Goal: Task Accomplishment & Management: Complete application form

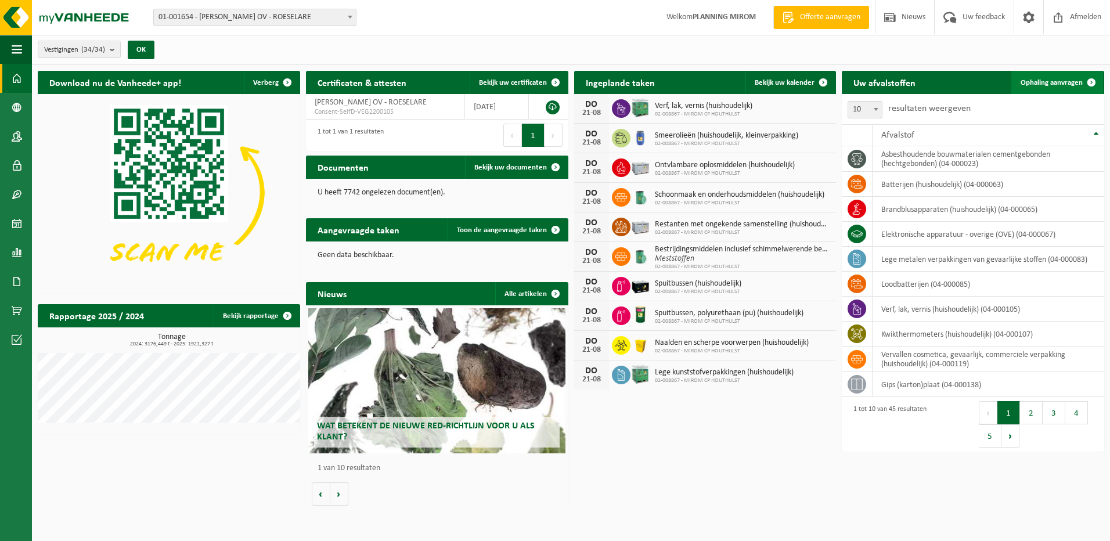
click at [1034, 77] on link "Ophaling aanvragen" at bounding box center [1057, 82] width 92 height 23
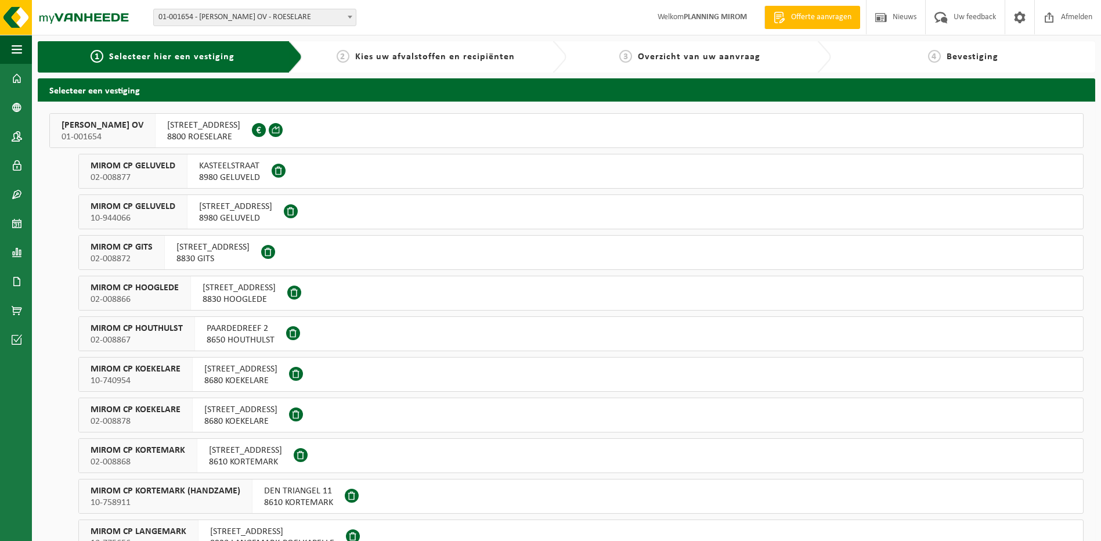
click at [240, 139] on span "8800 ROESELARE" at bounding box center [203, 137] width 73 height 12
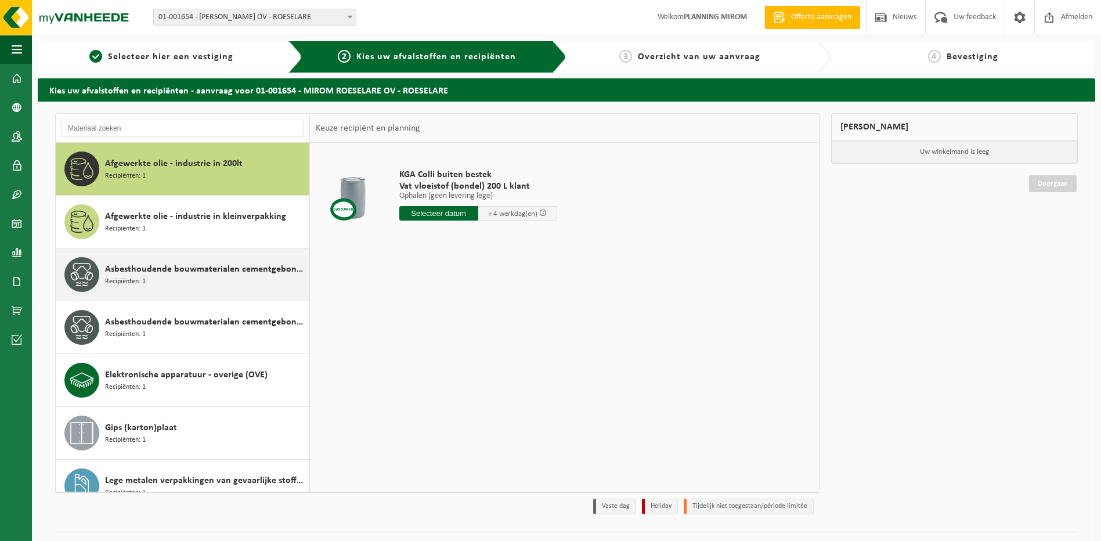
click at [174, 294] on div "Asbesthoudende bouwmaterialen cementgebonden (hechtgebonden) Recipiënten: 1" at bounding box center [183, 274] width 254 height 52
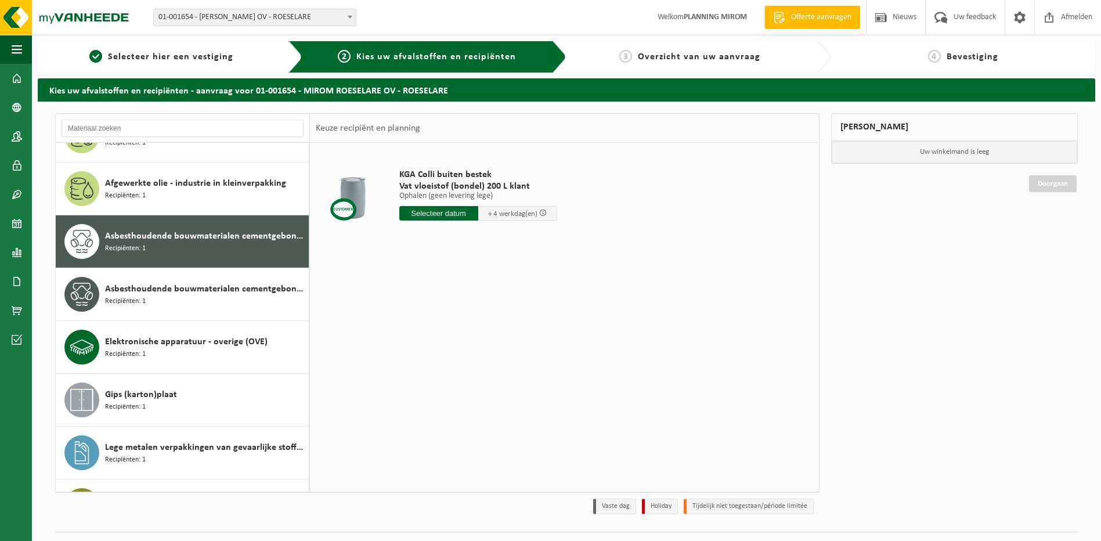
scroll to position [73, 0]
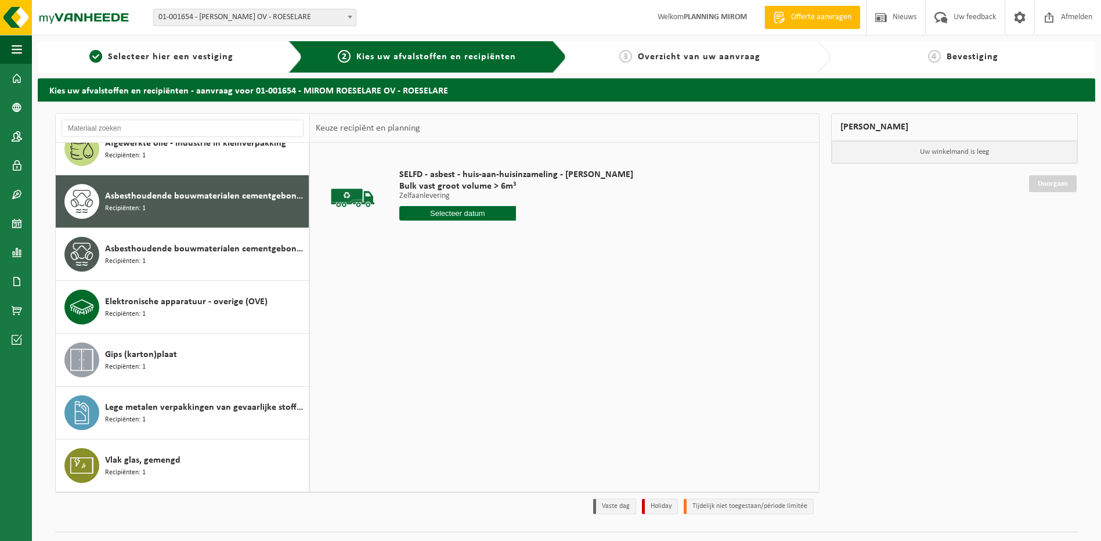
click at [445, 225] on div "SELFD - asbest - huis-aan-huisinzameling - Mirom Roeselare Bulk vast groot volu…" at bounding box center [517, 197] width 246 height 81
click at [447, 219] on input "text" at bounding box center [457, 213] width 117 height 15
click at [489, 337] on div "22" at bounding box center [491, 335] width 20 height 19
type input "Van 2025-08-22"
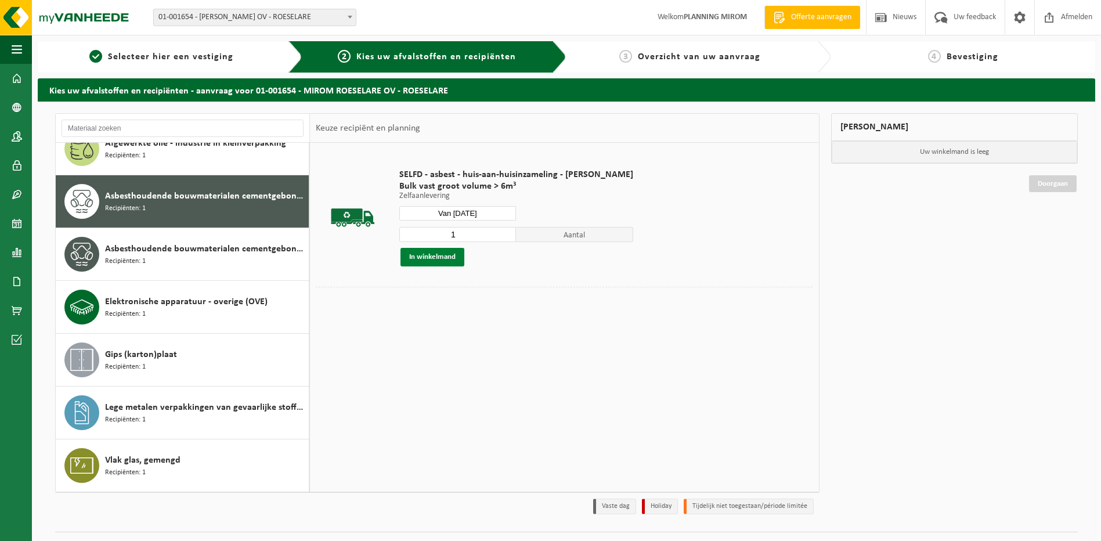
click at [450, 261] on button "In winkelmand" at bounding box center [433, 257] width 64 height 19
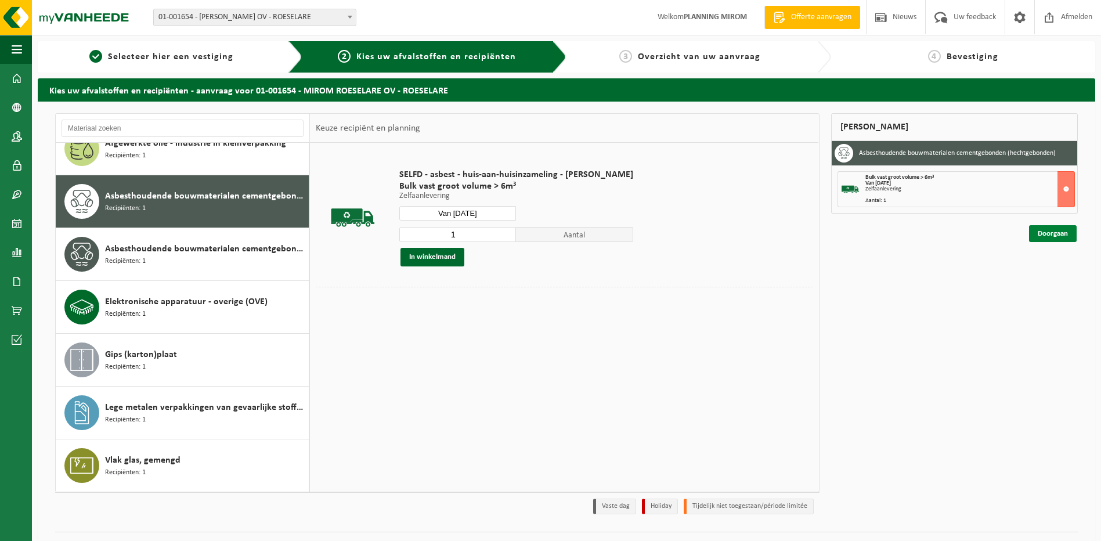
click at [1042, 233] on link "Doorgaan" at bounding box center [1053, 233] width 48 height 17
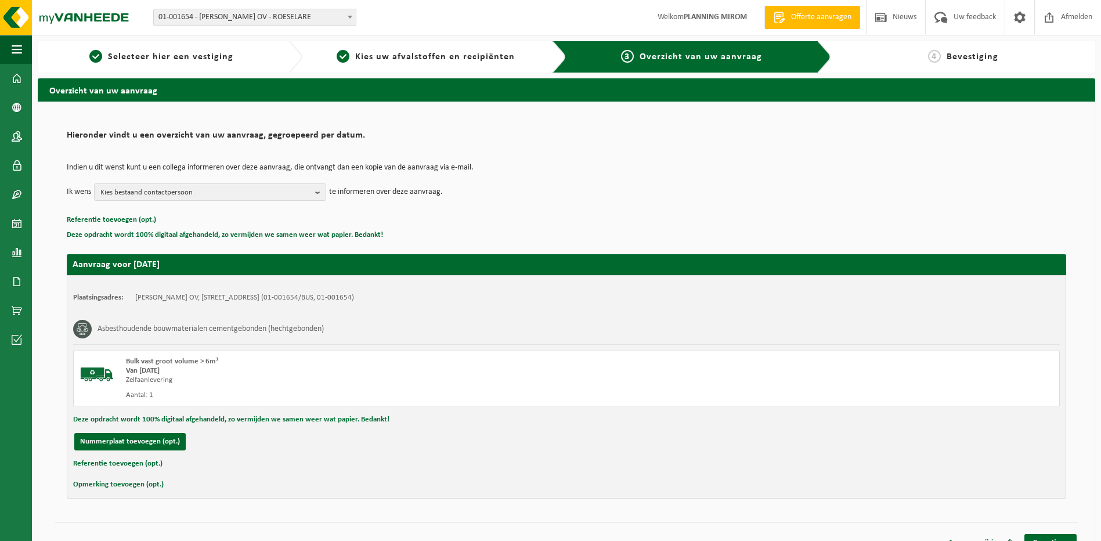
click at [1058, 532] on div "Aanvraag wijzigen Bevestigen" at bounding box center [566, 528] width 1023 height 12
click at [1058, 534] on link "Bevestigen" at bounding box center [1051, 542] width 52 height 17
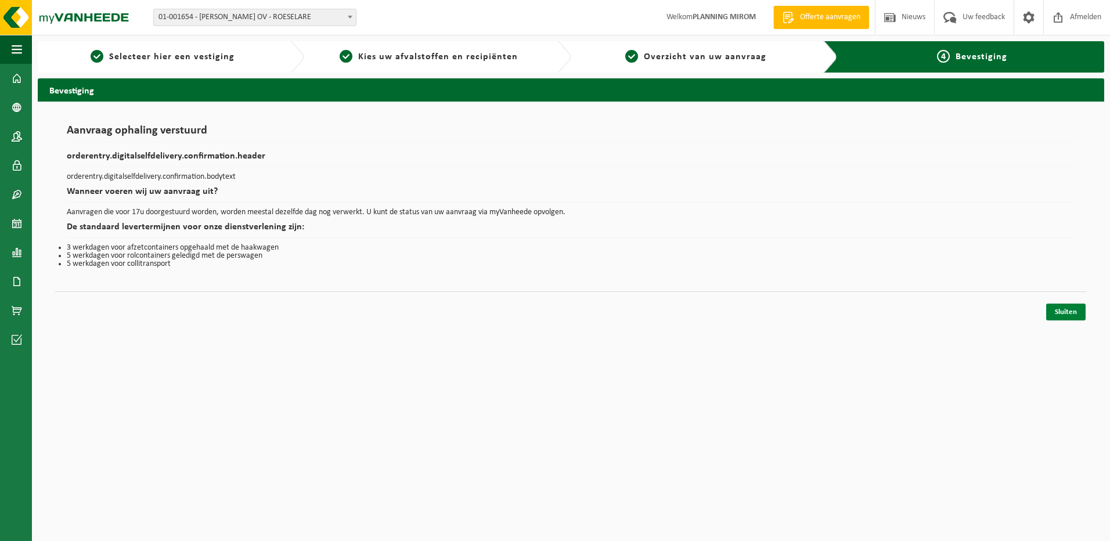
click at [1071, 314] on link "Sluiten" at bounding box center [1065, 312] width 39 height 17
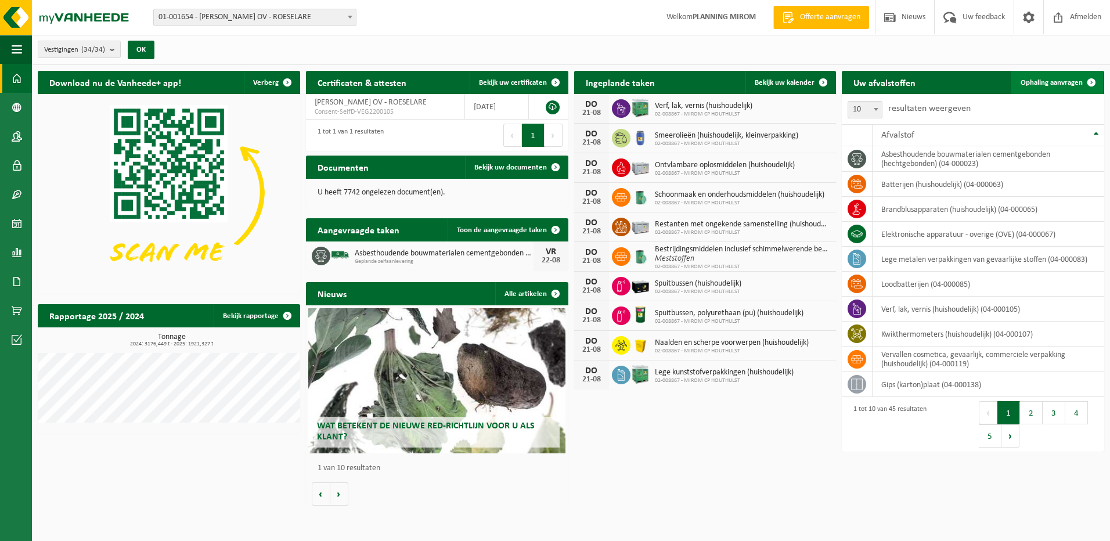
click at [1040, 82] on span "Ophaling aanvragen" at bounding box center [1052, 83] width 62 height 8
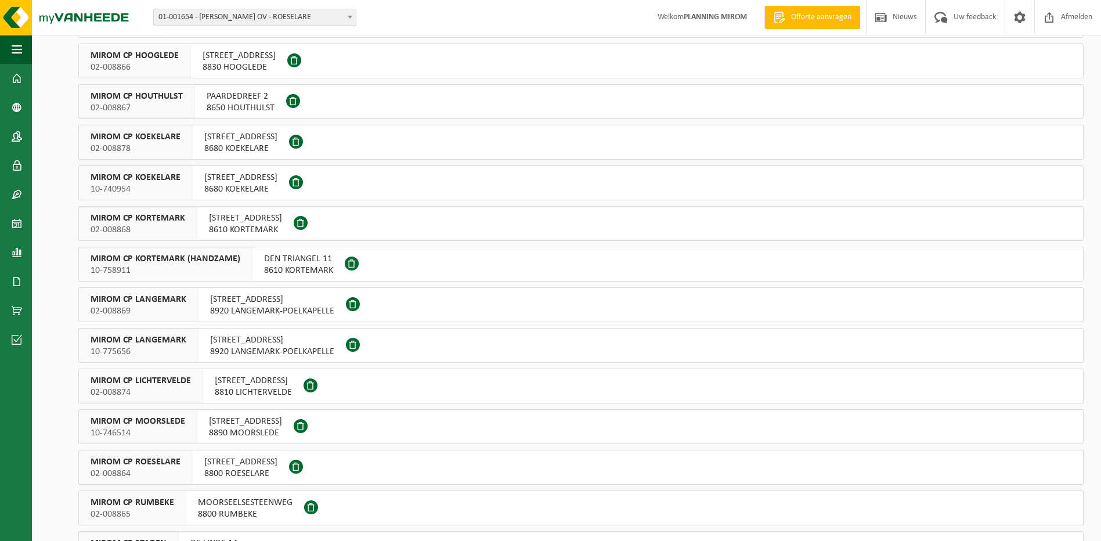
scroll to position [348, 0]
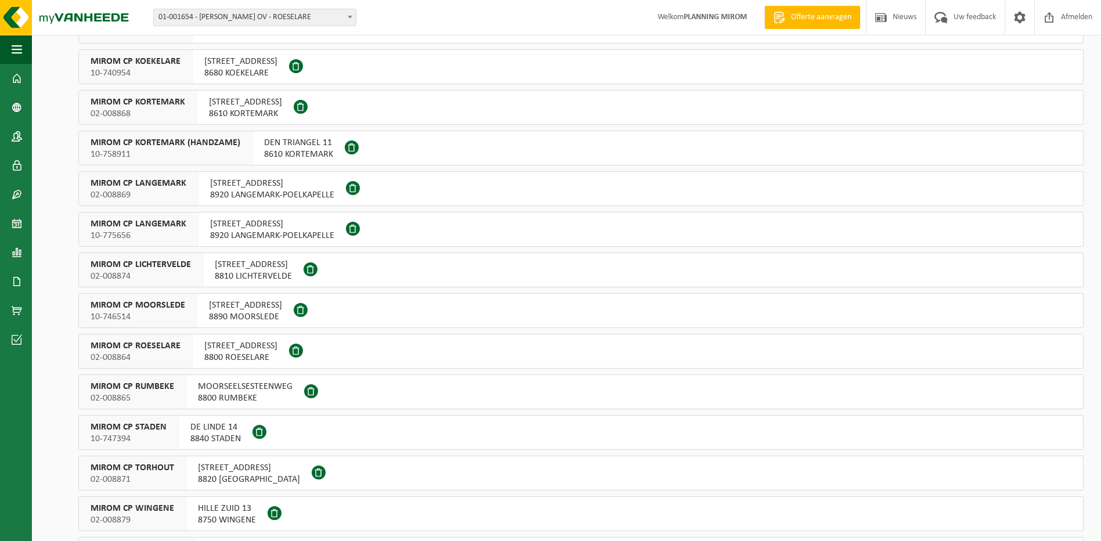
click at [233, 390] on span "MOORSEELSESTEENWEG" at bounding box center [245, 387] width 95 height 12
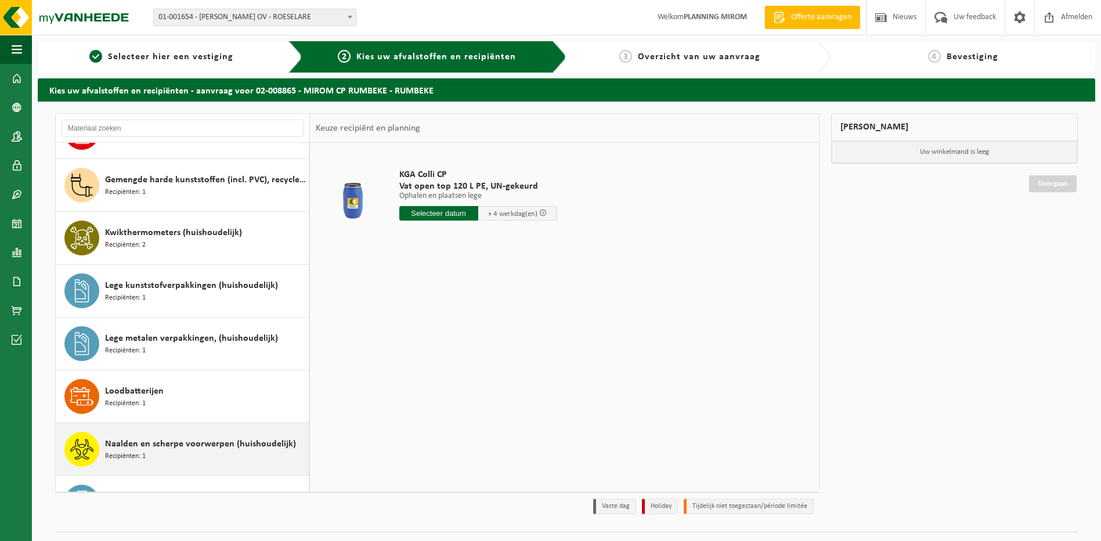
scroll to position [581, 0]
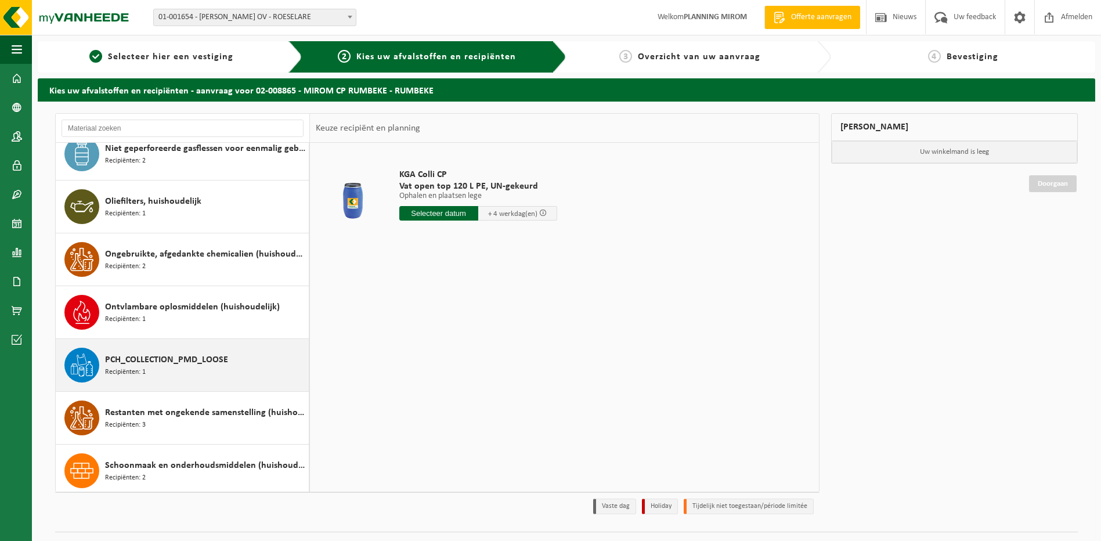
click at [182, 368] on div "PCH_COLLECTION_PMD_LOOSE Recipiënten: 1" at bounding box center [205, 365] width 201 height 35
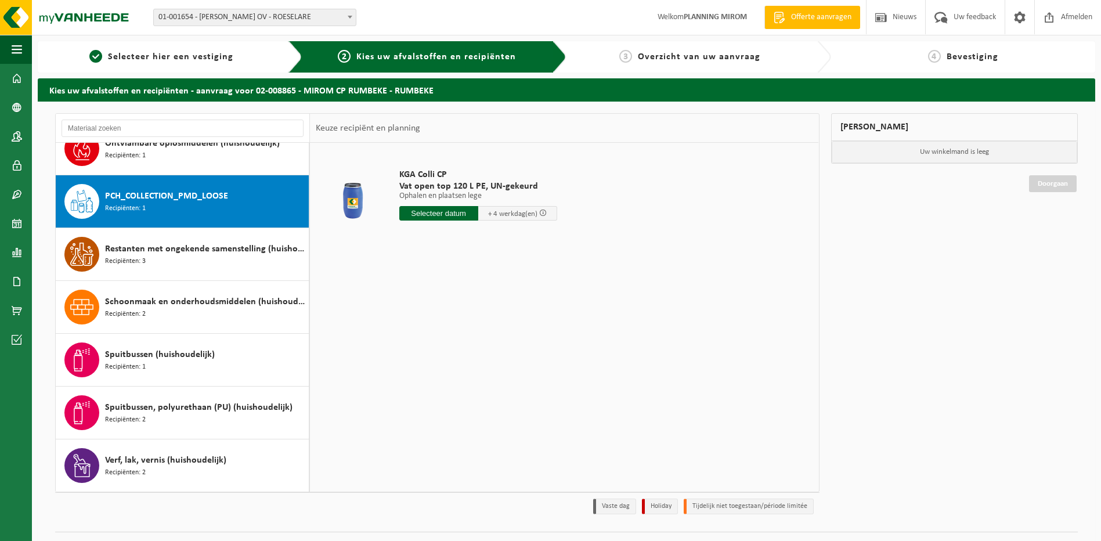
scroll to position [951, 0]
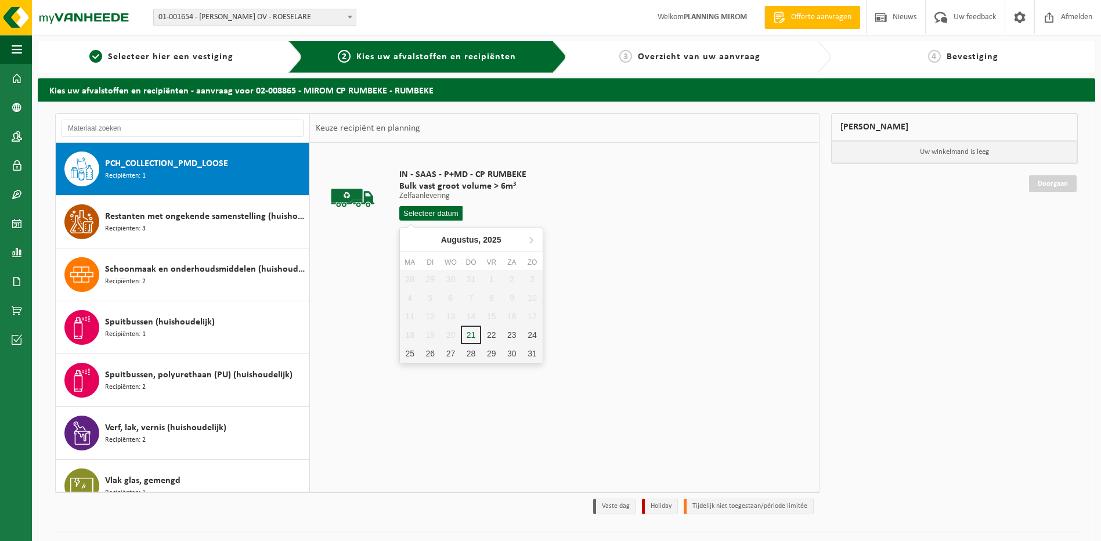
click at [450, 218] on input "text" at bounding box center [431, 213] width 64 height 15
click at [491, 330] on div "22" at bounding box center [491, 335] width 20 height 19
type input "Van 2025-08-22"
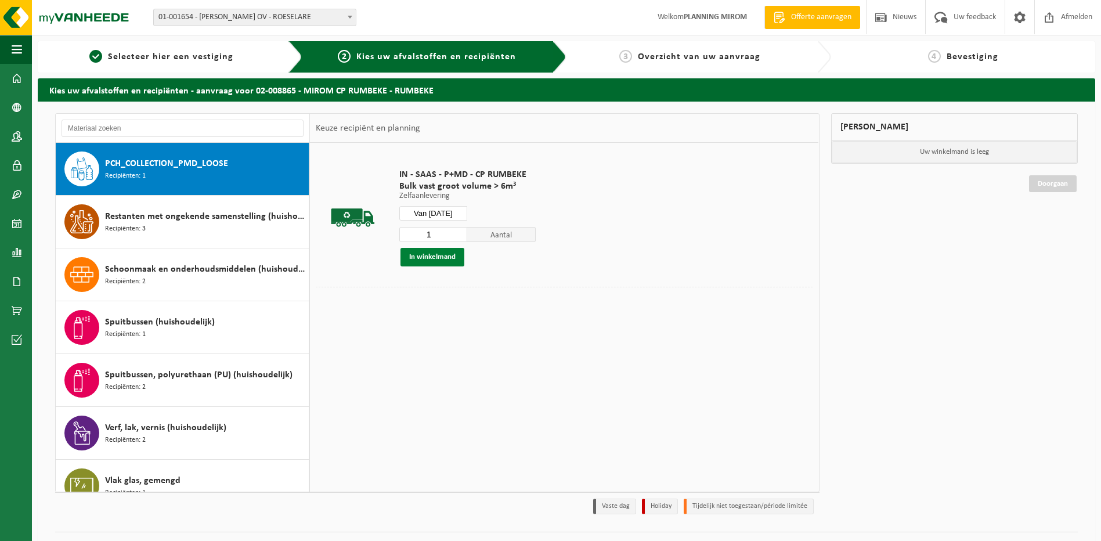
click at [448, 262] on button "In winkelmand" at bounding box center [433, 257] width 64 height 19
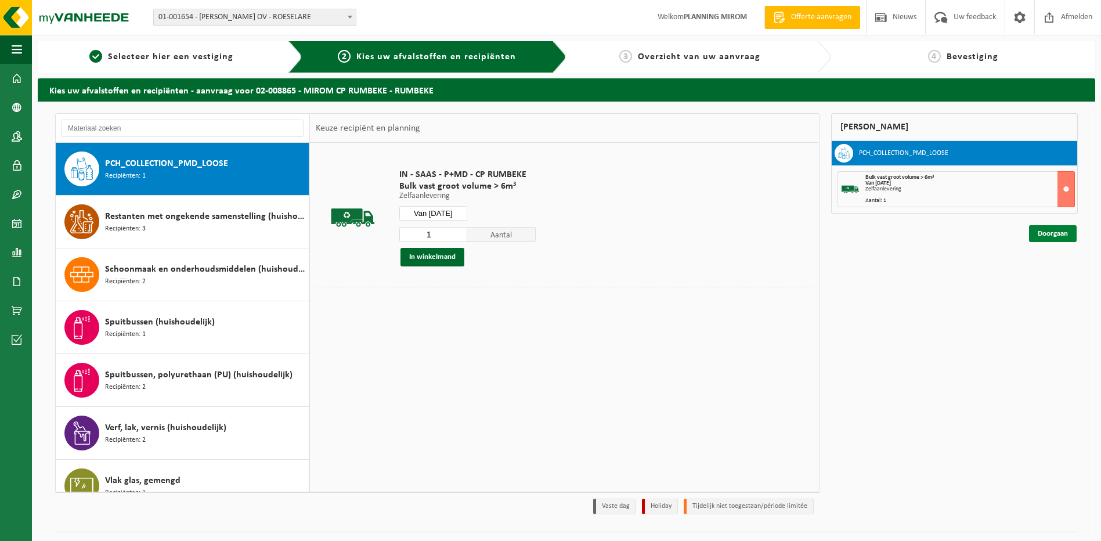
click at [1029, 231] on link "Doorgaan" at bounding box center [1053, 233] width 48 height 17
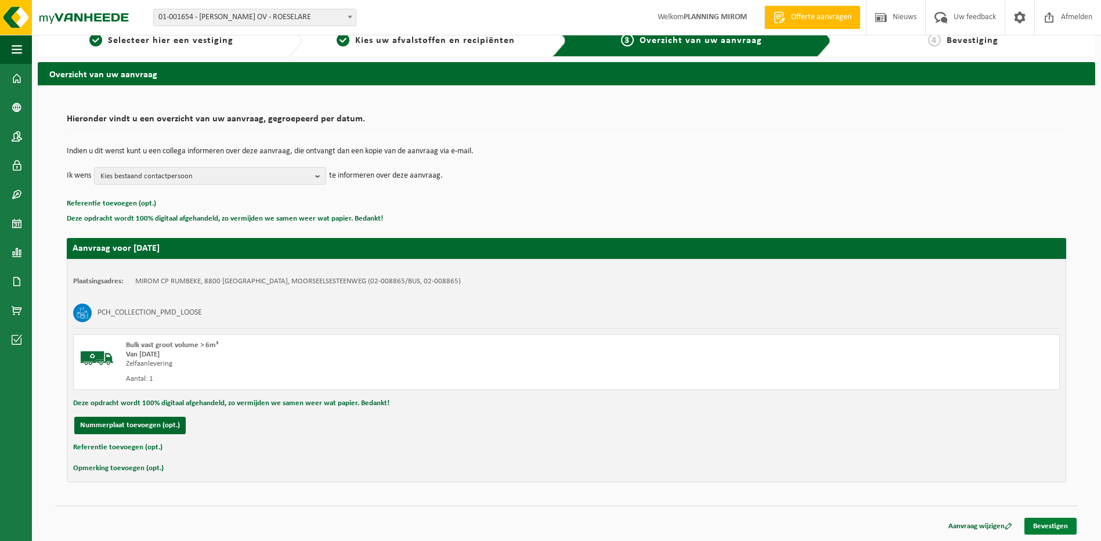
click at [1055, 525] on link "Bevestigen" at bounding box center [1051, 526] width 52 height 17
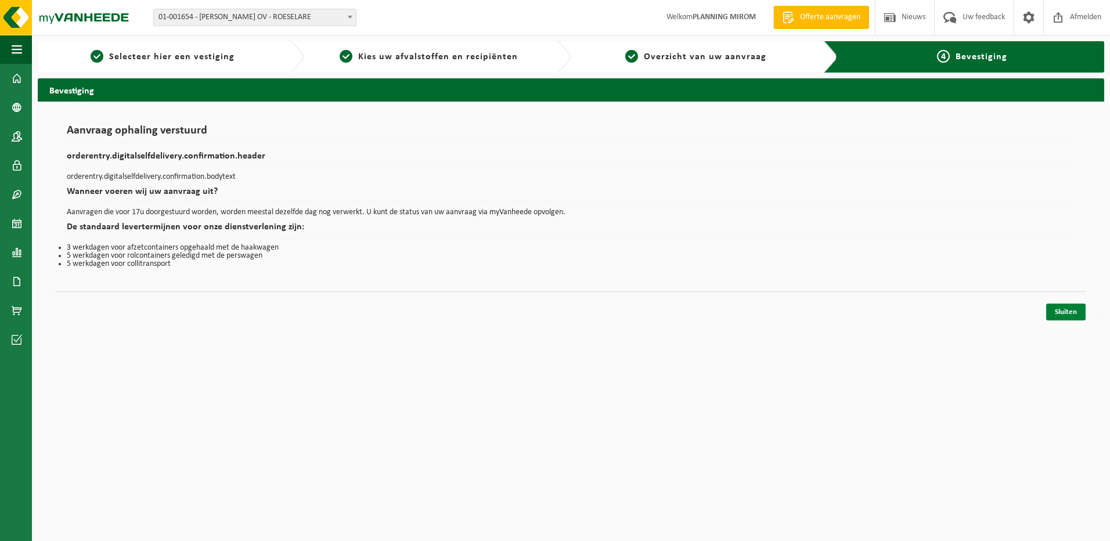
click at [1068, 306] on link "Sluiten" at bounding box center [1065, 312] width 39 height 17
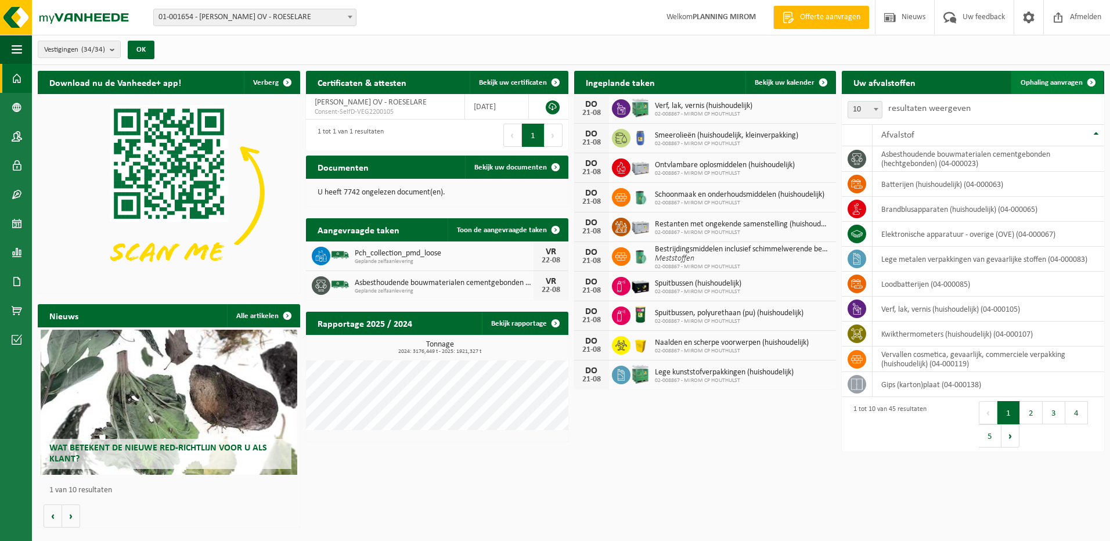
click at [1043, 73] on link "Ophaling aanvragen" at bounding box center [1057, 82] width 92 height 23
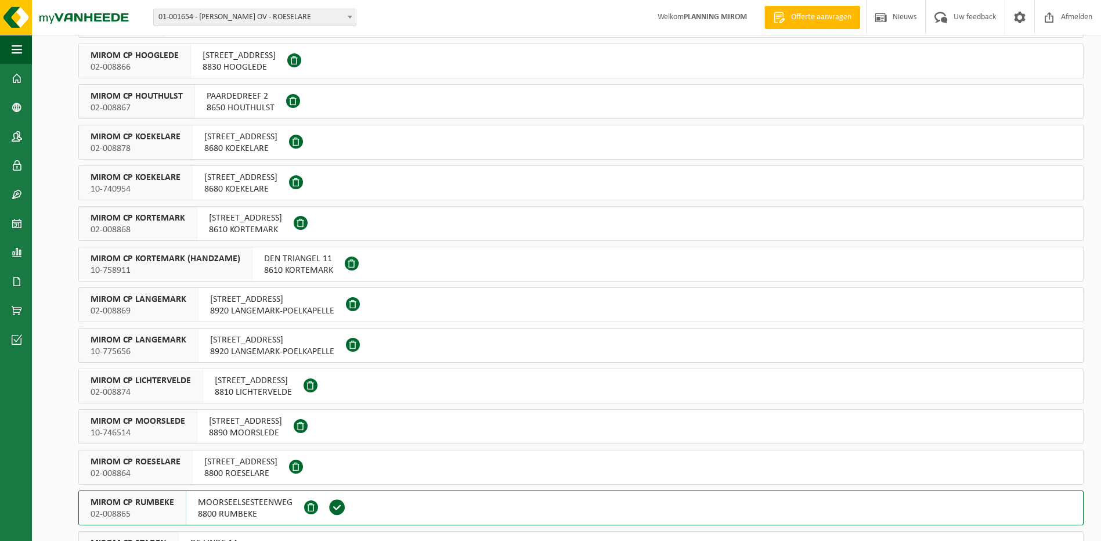
scroll to position [290, 0]
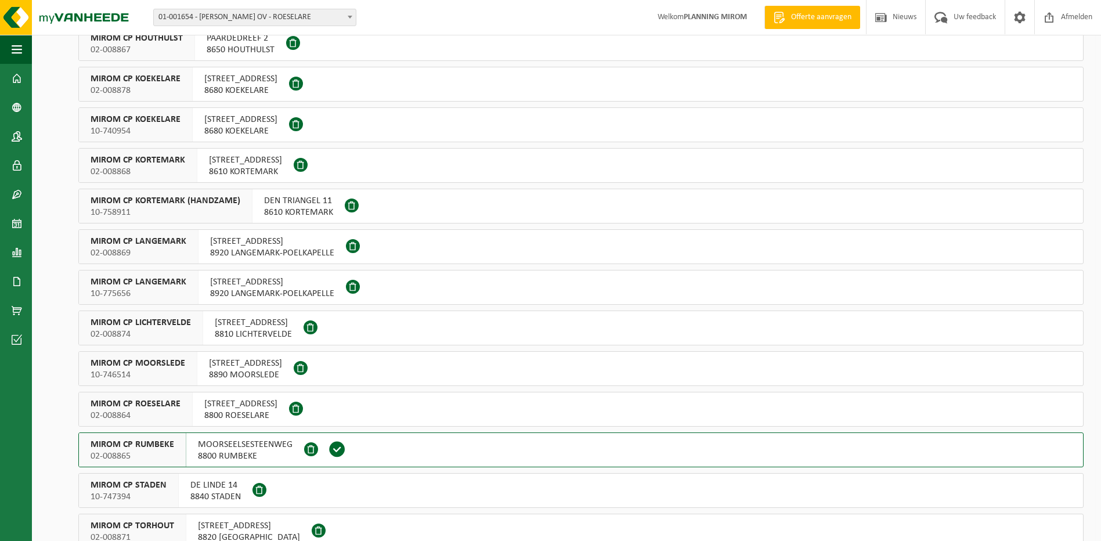
click at [217, 480] on span "DE LINDE 14" at bounding box center [215, 486] width 51 height 12
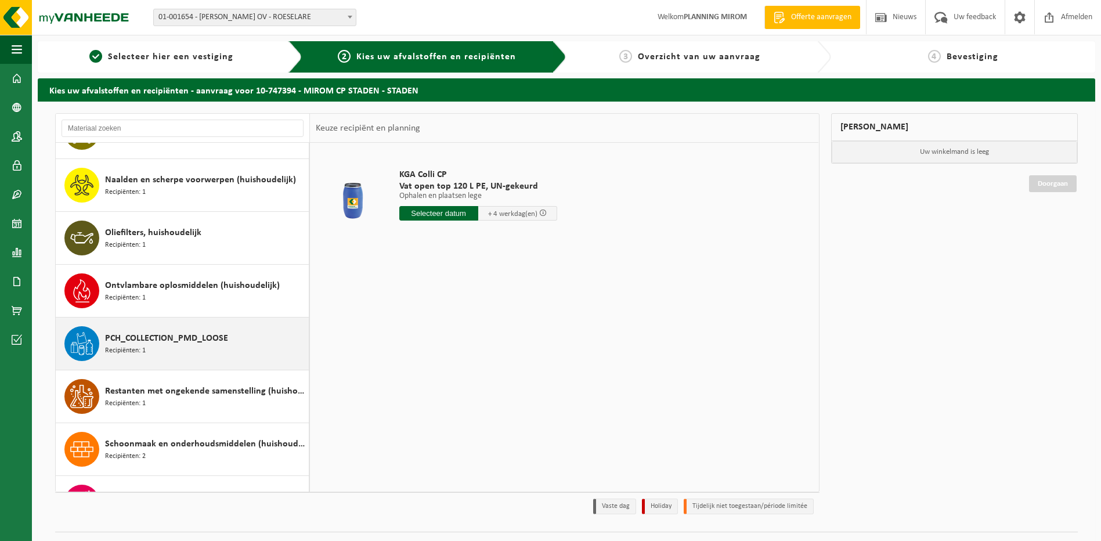
click at [208, 358] on div "PCH_COLLECTION_PMD_LOOSE Recipiënten: 1" at bounding box center [205, 343] width 201 height 35
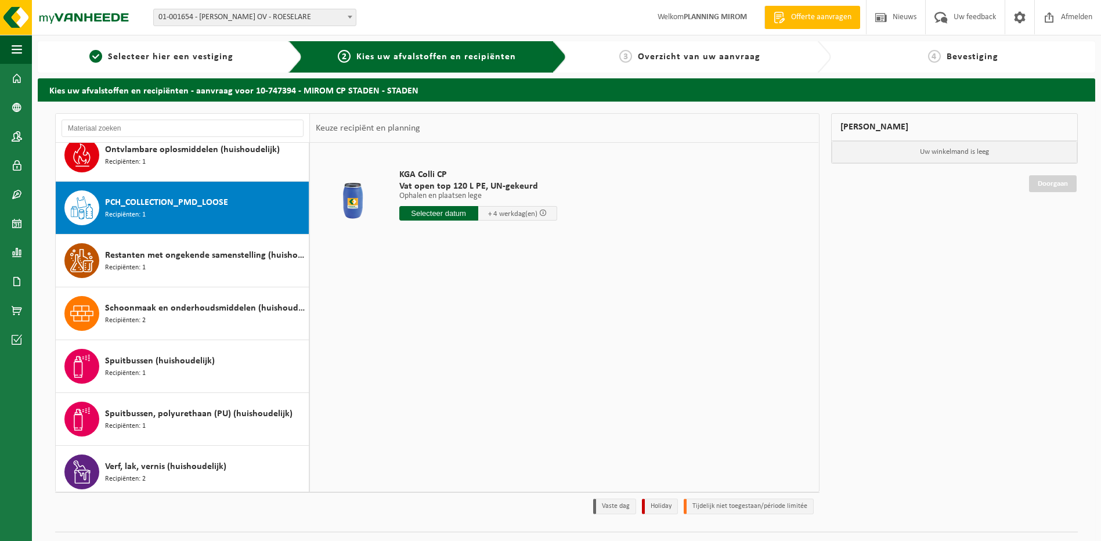
scroll to position [581, 0]
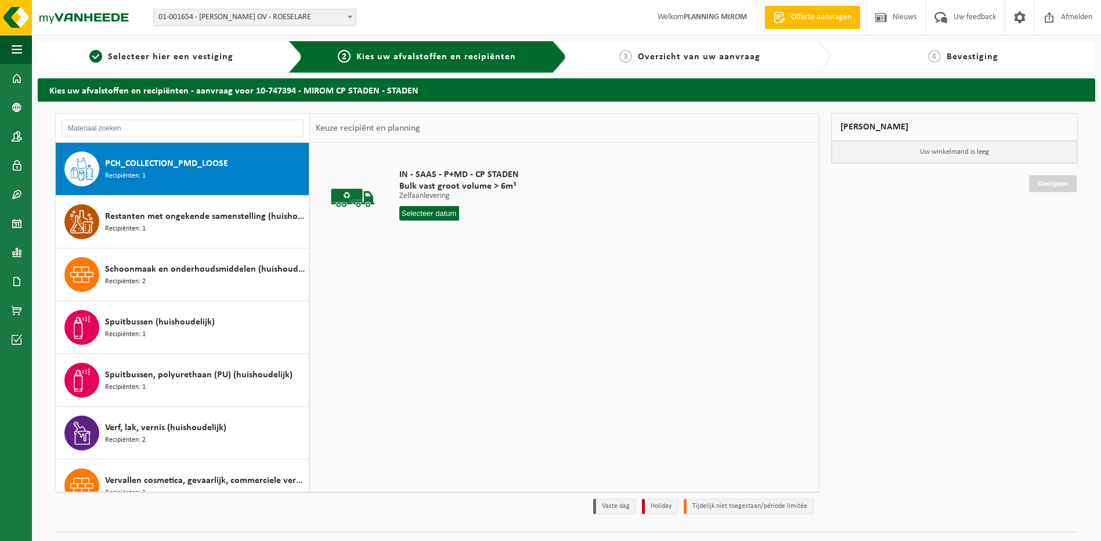
drag, startPoint x: 431, startPoint y: 215, endPoint x: 430, endPoint y: 222, distance: 6.5
click at [430, 215] on input "text" at bounding box center [429, 213] width 60 height 15
click at [490, 347] on div "29" at bounding box center [491, 353] width 20 height 19
click at [456, 219] on input "Van 2025-08-29" at bounding box center [433, 213] width 69 height 15
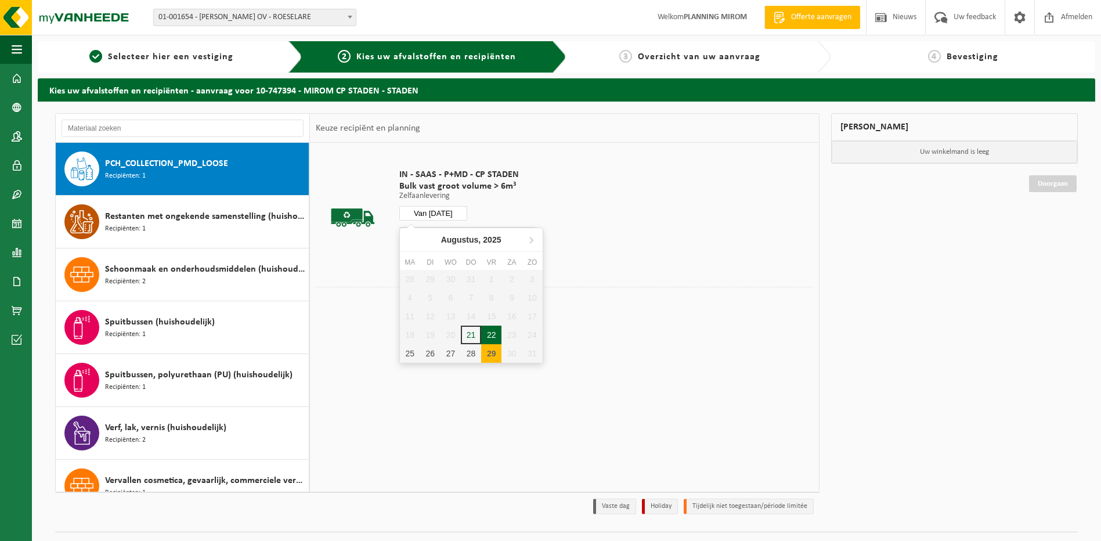
click at [489, 336] on div "22" at bounding box center [491, 335] width 20 height 19
type input "Van 2025-08-22"
click at [450, 258] on button "In winkelmand" at bounding box center [433, 257] width 64 height 19
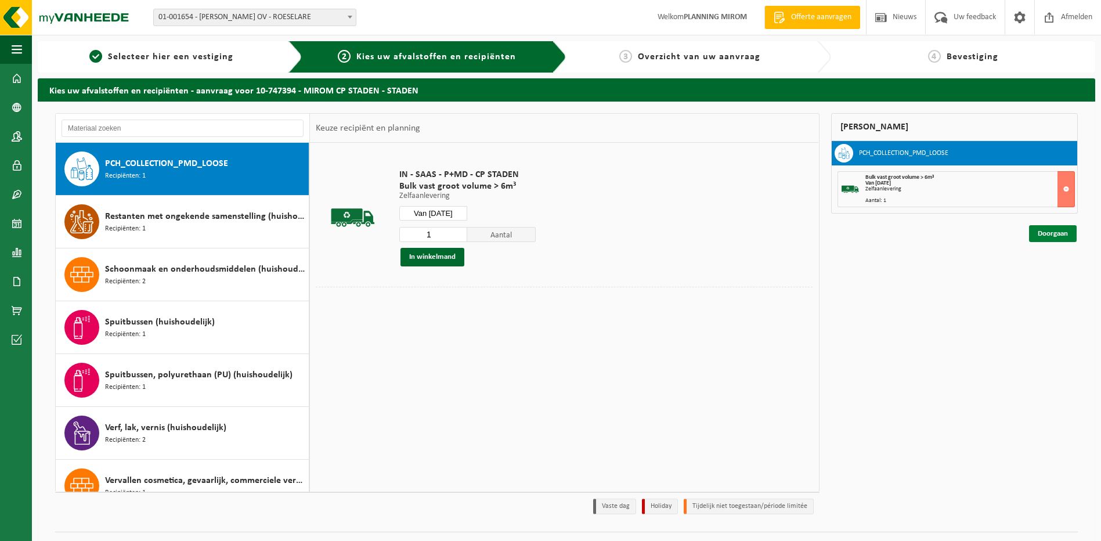
click at [1045, 226] on link "Doorgaan" at bounding box center [1053, 233] width 48 height 17
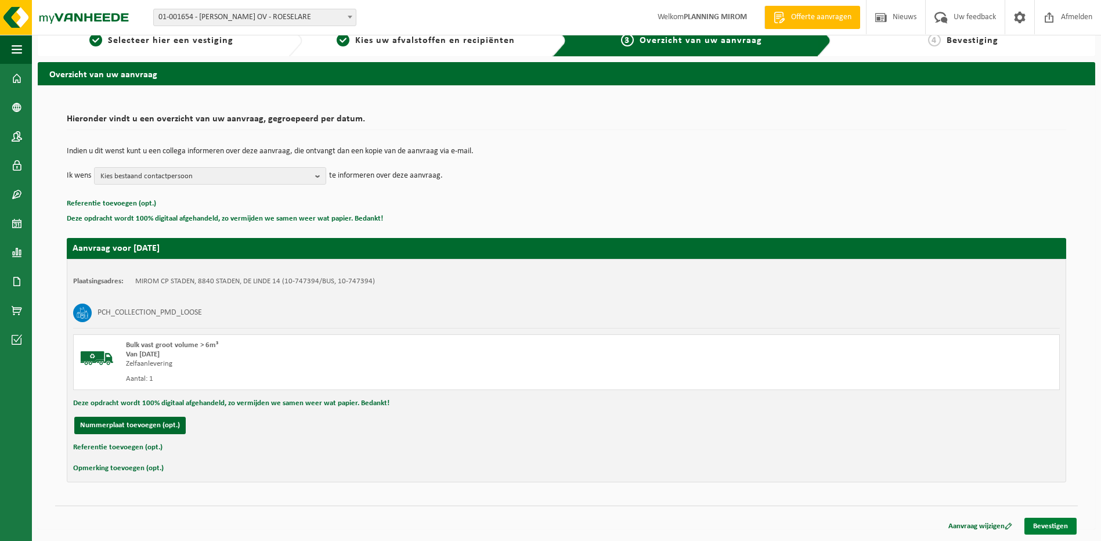
click at [1046, 528] on link "Bevestigen" at bounding box center [1051, 526] width 52 height 17
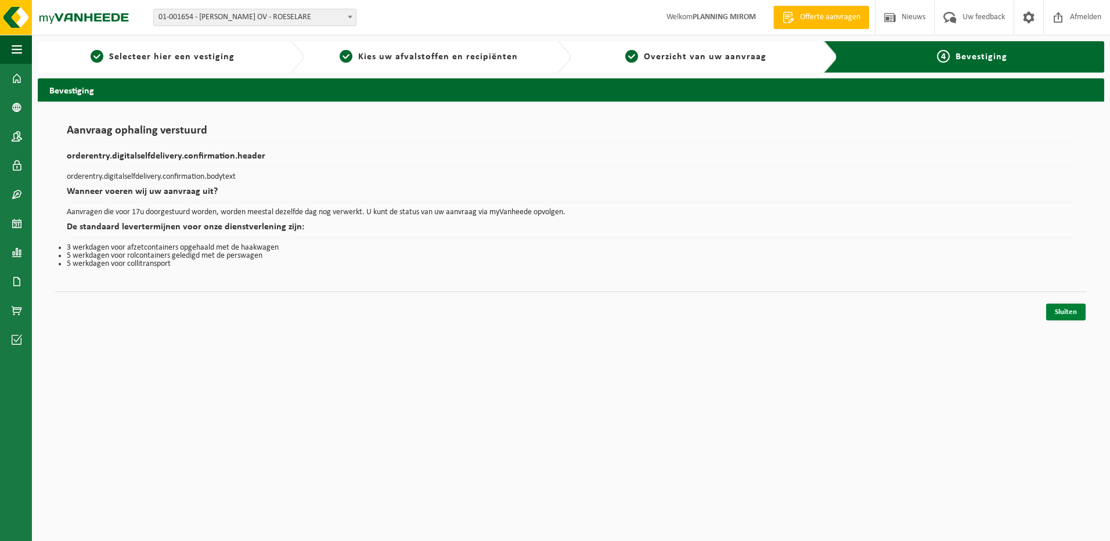
click at [1083, 314] on link "Sluiten" at bounding box center [1065, 312] width 39 height 17
